Goal: Information Seeking & Learning: Learn about a topic

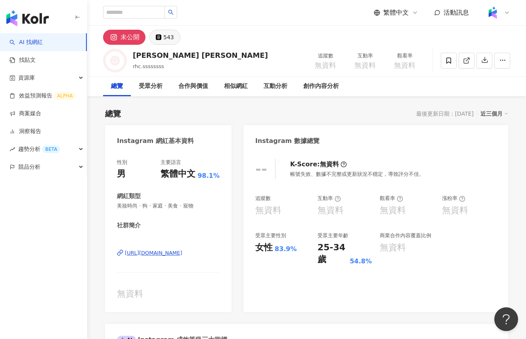
click at [166, 40] on div "543" at bounding box center [168, 37] width 11 height 11
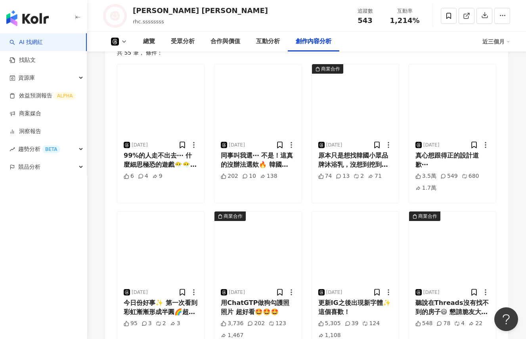
scroll to position [1596, 0]
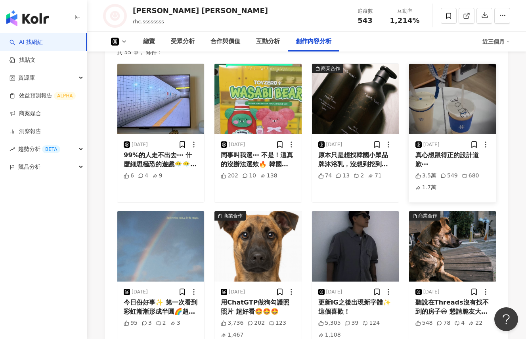
click at [451, 112] on img "button" at bounding box center [452, 99] width 87 height 70
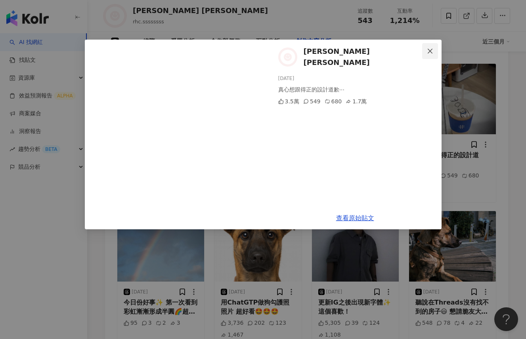
click at [430, 49] on icon "close" at bounding box center [430, 51] width 6 height 6
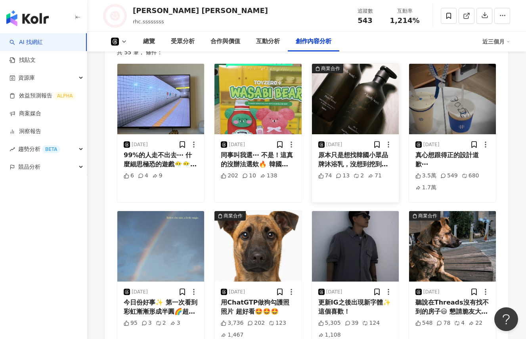
click at [351, 108] on img "button" at bounding box center [355, 99] width 87 height 70
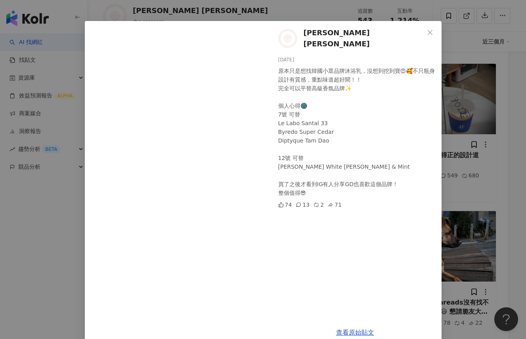
scroll to position [33, 0]
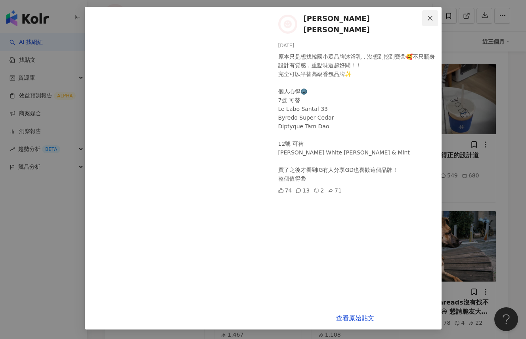
click at [434, 19] on span "Close" at bounding box center [430, 18] width 16 height 6
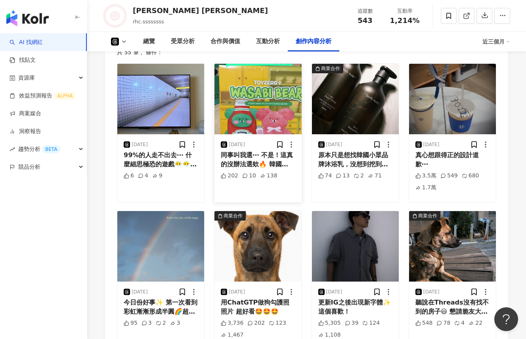
click at [254, 109] on img "button" at bounding box center [257, 99] width 87 height 70
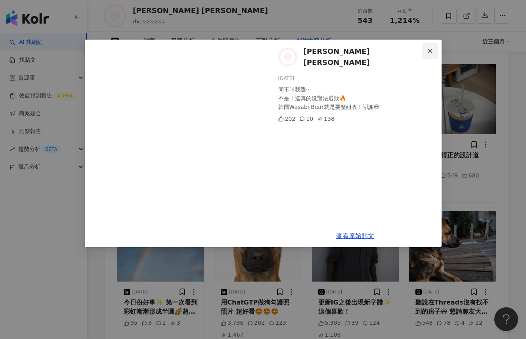
click at [432, 48] on icon "close" at bounding box center [430, 51] width 6 height 6
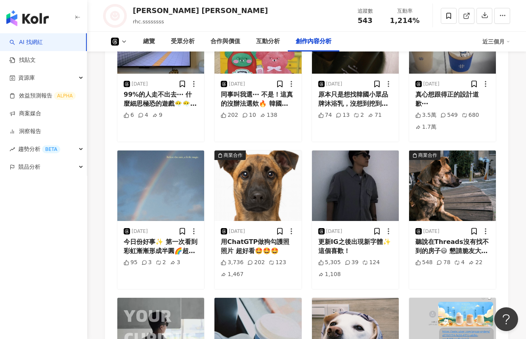
scroll to position [1656, 0]
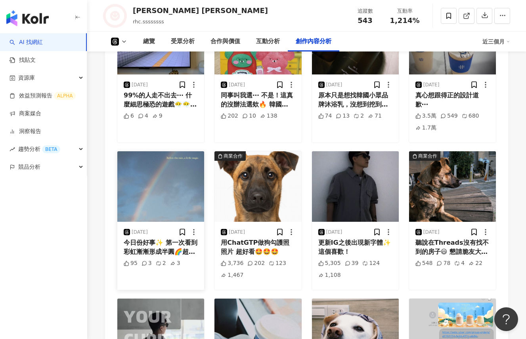
click at [158, 193] on img "button" at bounding box center [160, 186] width 87 height 70
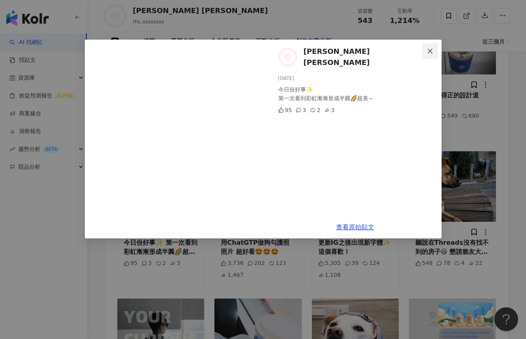
click at [429, 53] on icon "close" at bounding box center [430, 51] width 6 height 6
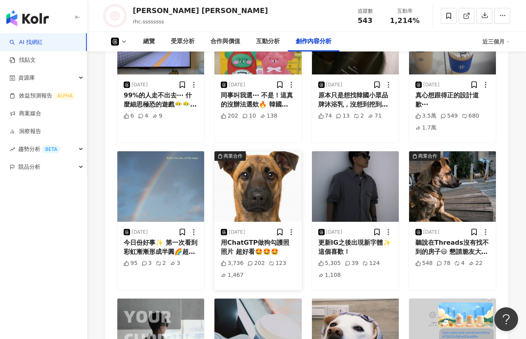
click at [256, 194] on img "button" at bounding box center [257, 186] width 87 height 70
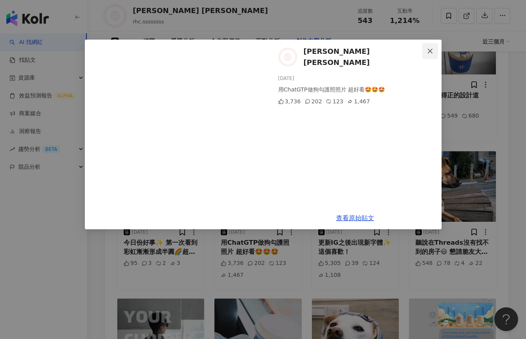
click at [431, 53] on icon "close" at bounding box center [430, 51] width 6 height 6
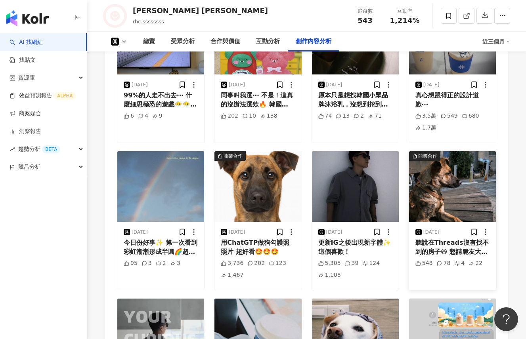
click at [450, 196] on img "button" at bounding box center [452, 186] width 87 height 70
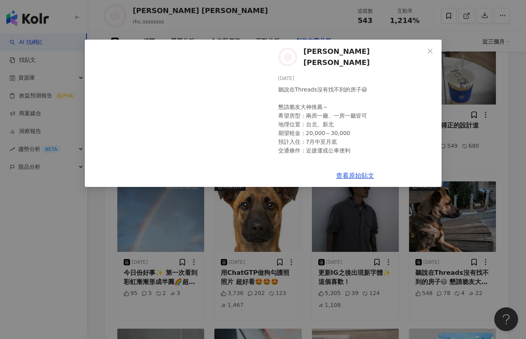
scroll to position [1657, 0]
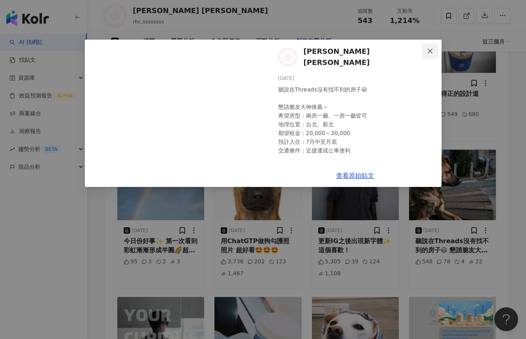
click at [430, 53] on icon "close" at bounding box center [430, 51] width 6 height 6
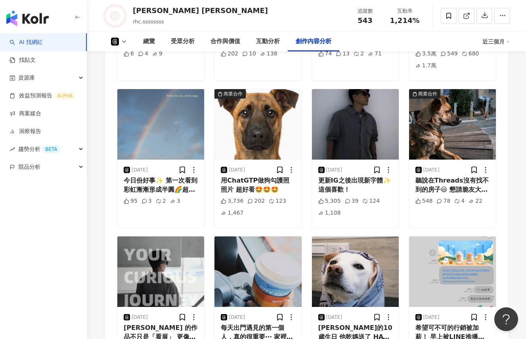
scroll to position [1812, 0]
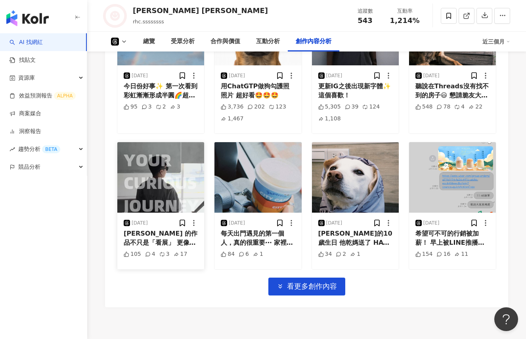
click at [164, 182] on img "button" at bounding box center [160, 177] width 87 height 70
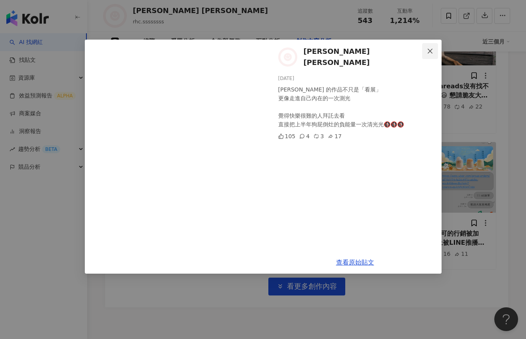
click at [430, 53] on icon "close" at bounding box center [430, 51] width 6 height 6
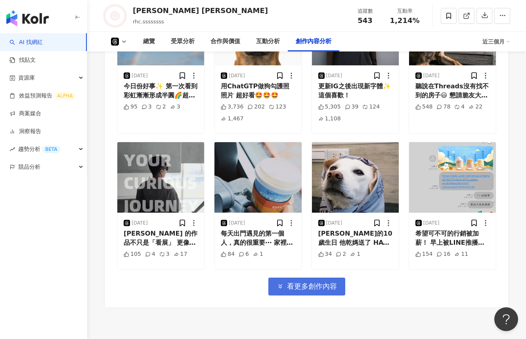
click at [324, 282] on span "看更多創作內容" at bounding box center [312, 286] width 50 height 9
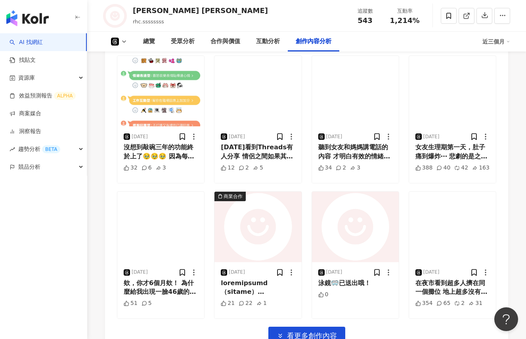
scroll to position [2216, 0]
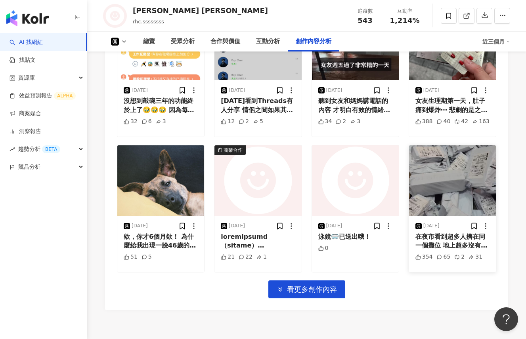
click at [440, 178] on img "button" at bounding box center [452, 180] width 87 height 70
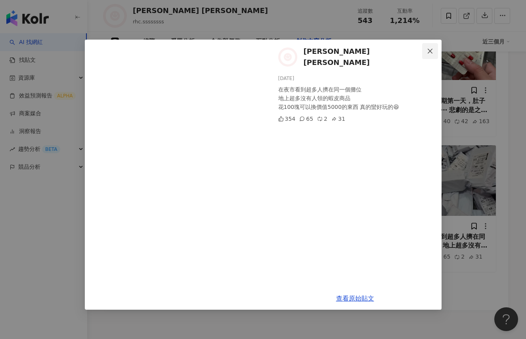
click at [432, 51] on icon "close" at bounding box center [430, 51] width 6 height 6
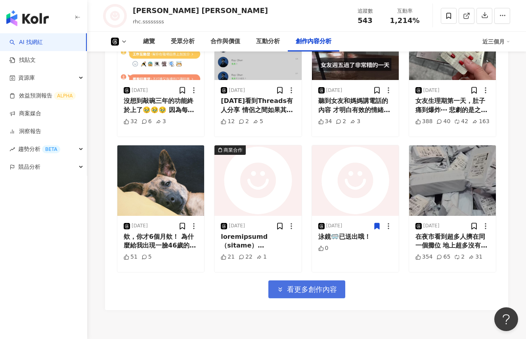
click at [324, 288] on button "看更多創作內容" at bounding box center [306, 289] width 77 height 18
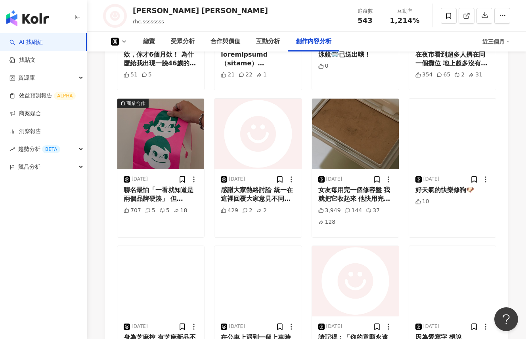
scroll to position [2428, 0]
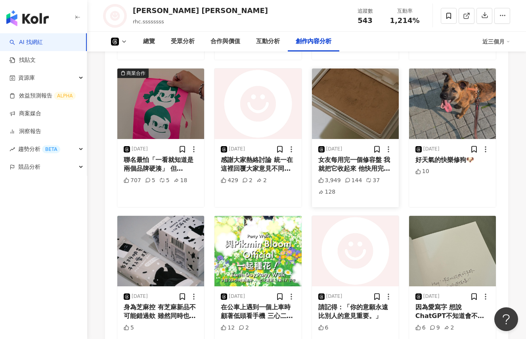
click at [357, 118] on img "button" at bounding box center [355, 104] width 87 height 70
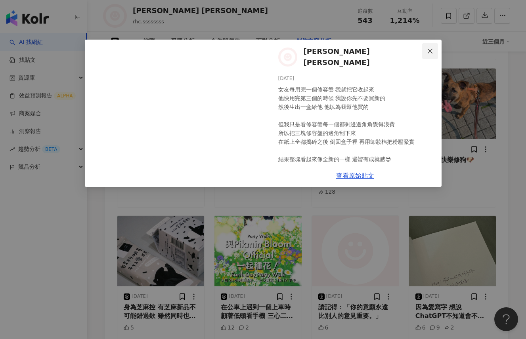
click at [430, 51] on icon "close" at bounding box center [429, 50] width 5 height 5
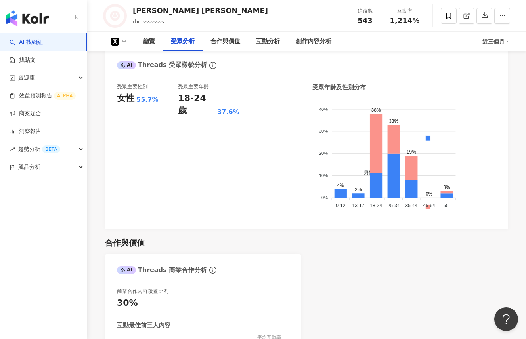
scroll to position [485, 0]
